Goal: Find specific page/section: Find specific page/section

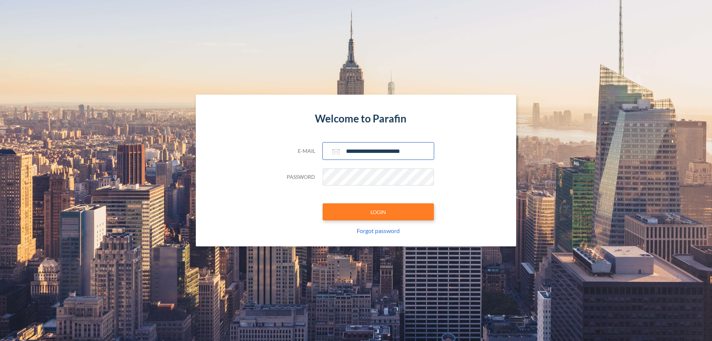
type input "**********"
click at [378, 212] on button "LOGIN" at bounding box center [378, 211] width 111 height 17
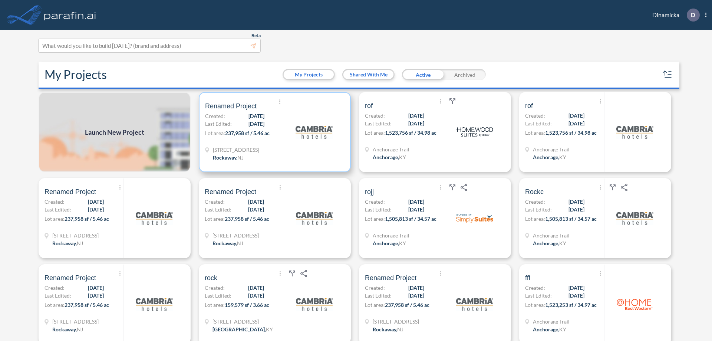
scroll to position [2, 0]
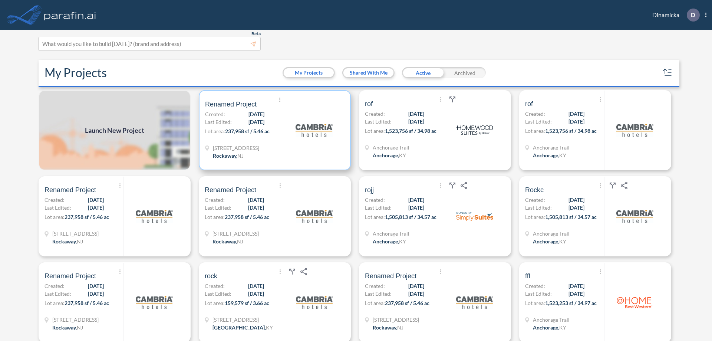
click at [273, 130] on p "Lot area: 237,958 sf / 5.46 ac" at bounding box center [244, 132] width 79 height 11
